Goal: Communication & Community: Participate in discussion

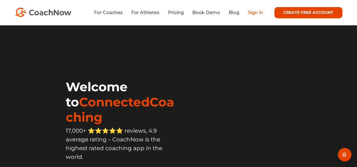
click at [254, 13] on link "Sign In" at bounding box center [255, 12] width 15 height 5
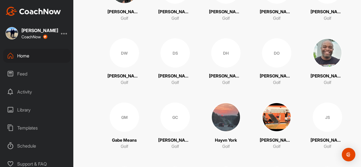
scroll to position [310, 0]
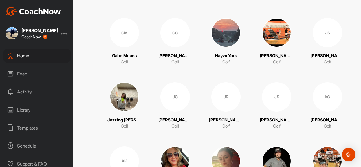
click at [268, 33] on img at bounding box center [276, 32] width 29 height 29
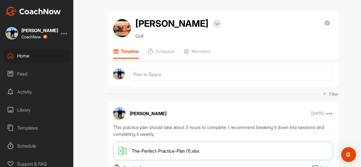
click at [347, 154] on img "Open Intercom Messenger" at bounding box center [348, 154] width 7 height 7
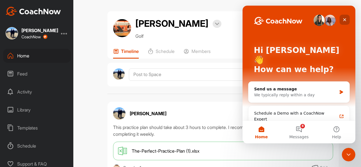
click at [342, 20] on div "Close" at bounding box center [345, 20] width 10 height 10
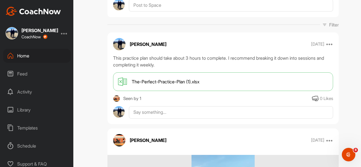
scroll to position [85, 0]
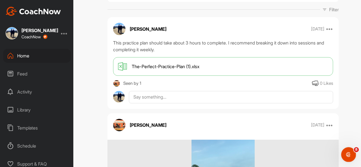
click at [344, 151] on div "Open Intercom Messenger" at bounding box center [347, 154] width 19 height 19
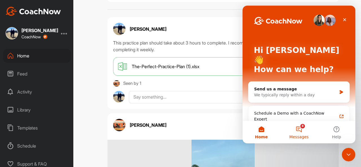
click at [294, 127] on button "8 Messages" at bounding box center [299, 132] width 38 height 23
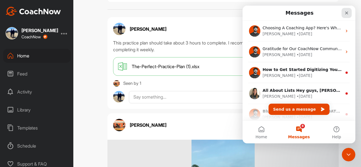
click at [346, 10] on div "Close" at bounding box center [346, 13] width 10 height 10
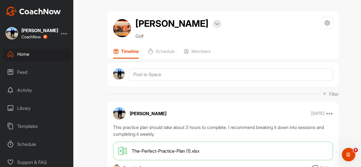
scroll to position [0, 0]
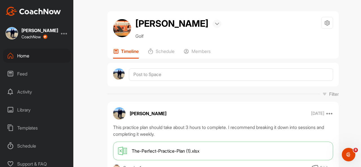
click at [213, 25] on div at bounding box center [217, 24] width 9 height 8
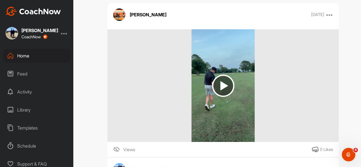
scroll to position [85, 0]
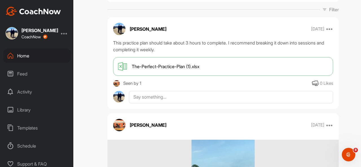
click at [65, 33] on div at bounding box center [64, 33] width 7 height 7
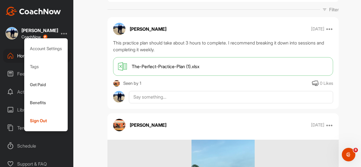
click at [65, 33] on div at bounding box center [64, 33] width 7 height 7
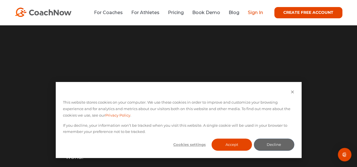
click at [249, 14] on link "Sign In" at bounding box center [255, 12] width 15 height 5
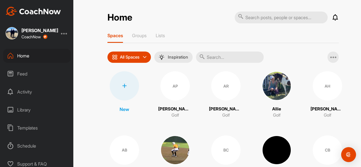
click at [344, 155] on div "Open Intercom Messenger" at bounding box center [348, 154] width 15 height 15
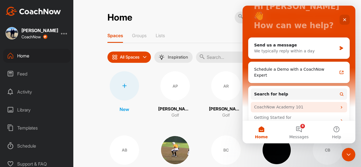
scroll to position [56, 0]
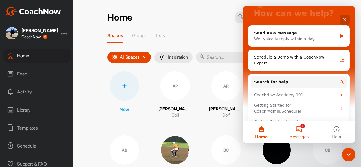
click at [302, 130] on button "8 Messages" at bounding box center [299, 132] width 38 height 23
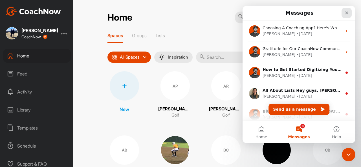
click at [344, 12] on icon "Close" at bounding box center [346, 13] width 5 height 5
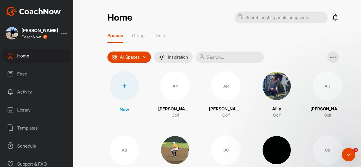
scroll to position [0, 0]
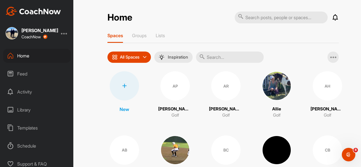
click at [29, 111] on div "Library" at bounding box center [37, 110] width 68 height 14
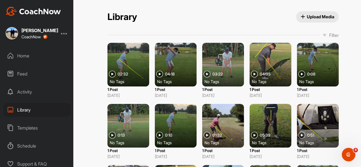
click at [307, 14] on span "Upload Media" at bounding box center [318, 17] width 34 height 6
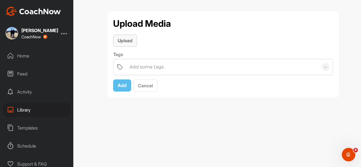
click at [130, 40] on span "Upload" at bounding box center [125, 41] width 15 height 6
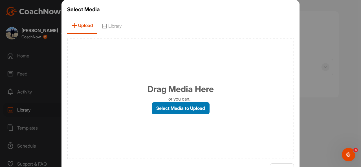
click at [186, 112] on label "Select Media to Upload" at bounding box center [181, 108] width 58 height 12
click at [0, 0] on input "Select Media to Upload" at bounding box center [0, 0] width 0 height 0
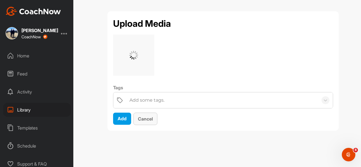
click at [142, 117] on span "Cancel" at bounding box center [145, 119] width 15 height 6
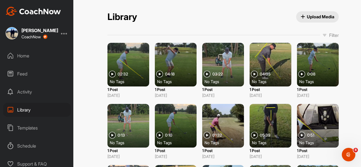
click at [326, 18] on span "Upload Media" at bounding box center [318, 17] width 34 height 6
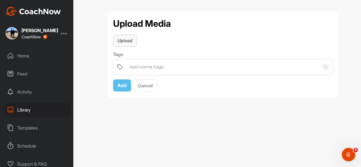
click at [131, 41] on span "Upload" at bounding box center [125, 41] width 15 height 6
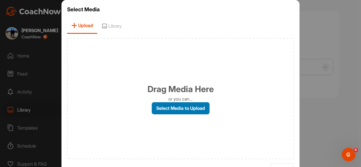
click at [178, 104] on label "Select Media to Upload" at bounding box center [181, 108] width 58 height 12
click at [0, 0] on input "Select Media to Upload" at bounding box center [0, 0] width 0 height 0
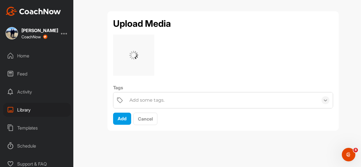
click at [325, 100] on icon at bounding box center [326, 101] width 6 height 6
click at [126, 121] on button "Add" at bounding box center [122, 119] width 18 height 12
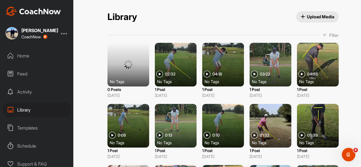
click at [115, 81] on div "No Tags" at bounding box center [131, 82] width 42 height 6
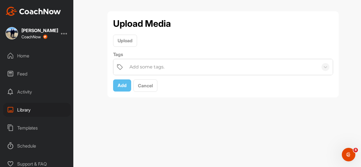
click at [17, 74] on div "Feed" at bounding box center [37, 74] width 68 height 14
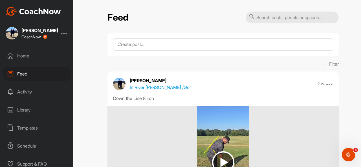
click at [21, 56] on div "Home" at bounding box center [37, 56] width 68 height 14
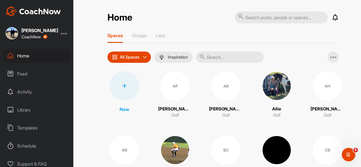
click at [133, 58] on p "All Spaces" at bounding box center [130, 57] width 20 height 5
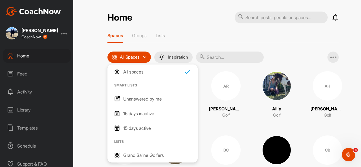
click at [135, 72] on p "All spaces" at bounding box center [133, 72] width 20 height 7
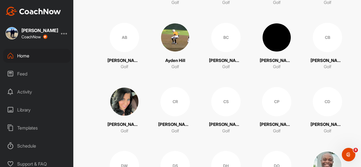
scroll to position [254, 0]
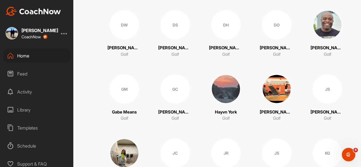
click at [286, 85] on img at bounding box center [276, 88] width 29 height 29
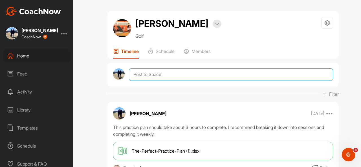
click at [193, 74] on textarea at bounding box center [231, 75] width 204 height 12
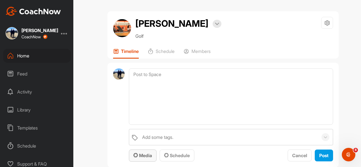
click at [146, 155] on span "Media" at bounding box center [142, 156] width 19 height 6
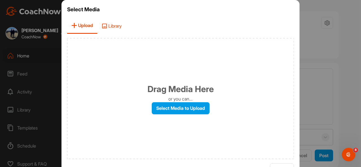
click at [116, 26] on span "Library" at bounding box center [111, 26] width 28 height 16
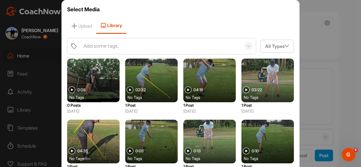
click at [69, 89] on img at bounding box center [72, 90] width 7 height 7
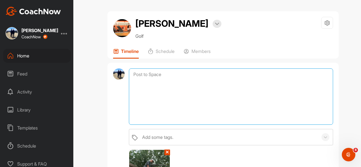
click at [162, 74] on textarea at bounding box center [231, 97] width 204 height 56
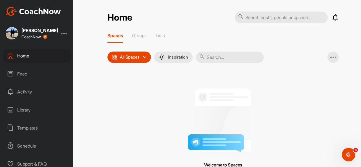
click at [145, 59] on div "All Spaces" at bounding box center [128, 57] width 43 height 11
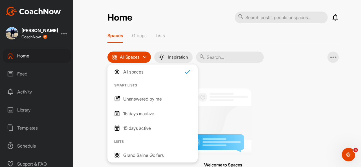
click at [267, 114] on div at bounding box center [223, 119] width 206 height 71
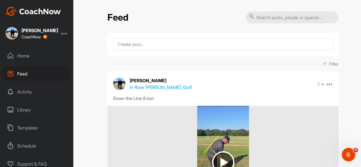
click at [23, 58] on div "Home" at bounding box center [37, 56] width 68 height 14
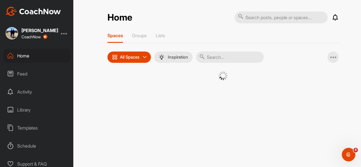
click at [125, 63] on div "Spaces Groups Lists All Spaces All spaces SMART LISTS Unanswered by me 15 days …" at bounding box center [222, 64] width 231 height 62
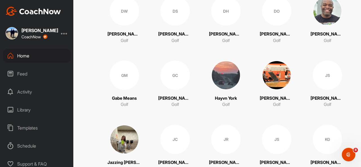
scroll to position [282, 0]
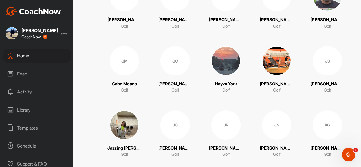
click at [276, 73] on img at bounding box center [276, 60] width 29 height 29
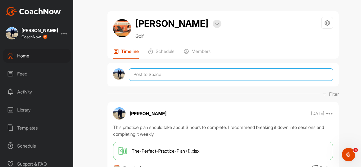
click at [152, 76] on textarea at bounding box center [231, 75] width 204 height 12
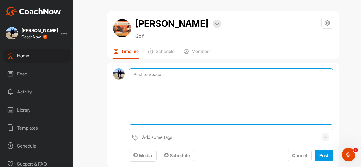
scroll to position [56, 0]
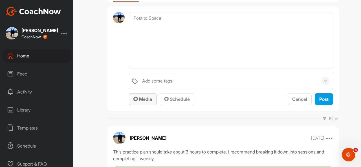
click at [145, 96] on div "Media" at bounding box center [142, 99] width 19 height 7
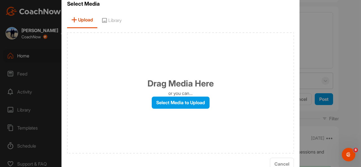
scroll to position [0, 0]
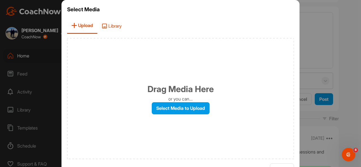
click at [114, 23] on span "Library" at bounding box center [111, 26] width 28 height 16
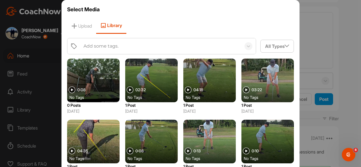
click at [69, 89] on img at bounding box center [72, 90] width 7 height 7
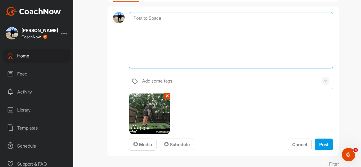
click at [180, 33] on textarea at bounding box center [231, 40] width 204 height 56
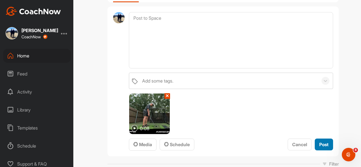
click at [329, 147] on button "Post" at bounding box center [324, 145] width 18 height 12
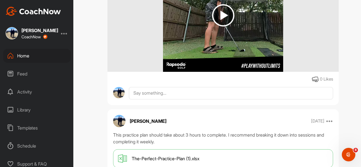
scroll to position [85, 0]
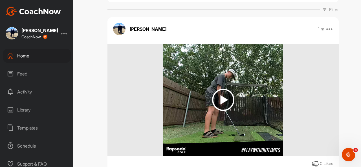
click at [222, 102] on img at bounding box center [223, 100] width 22 height 22
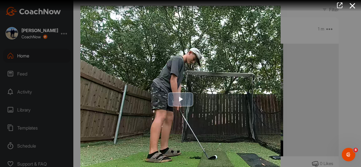
scroll to position [0, 0]
click at [180, 100] on span "Video Player" at bounding box center [180, 100] width 0 height 0
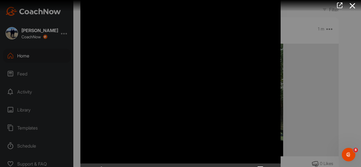
scroll to position [26, 0]
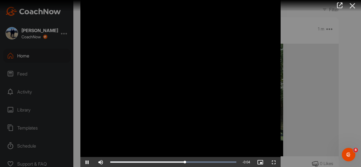
click at [352, 5] on icon at bounding box center [352, 6] width 13 height 10
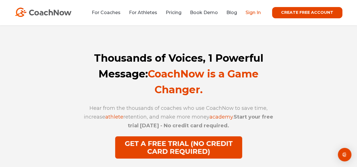
click at [252, 13] on link "Sign In" at bounding box center [252, 12] width 15 height 5
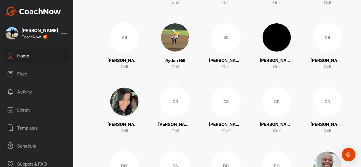
scroll to position [197, 0]
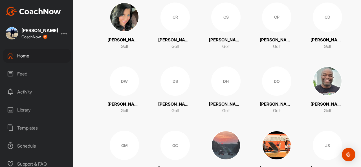
click at [272, 144] on img at bounding box center [276, 145] width 29 height 29
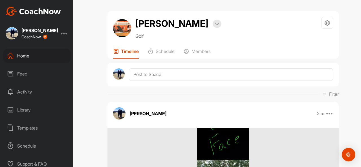
scroll to position [85, 0]
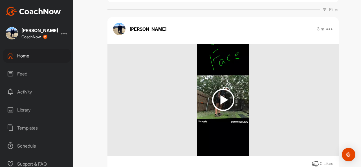
click at [220, 104] on img at bounding box center [223, 100] width 22 height 22
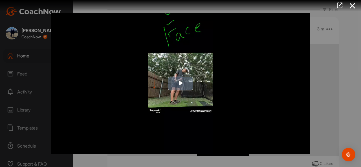
click at [180, 84] on span "Video Player" at bounding box center [180, 84] width 0 height 0
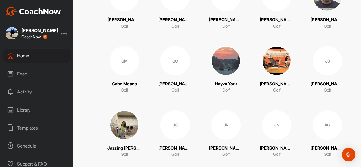
scroll to position [338, 0]
